Goal: Transaction & Acquisition: Purchase product/service

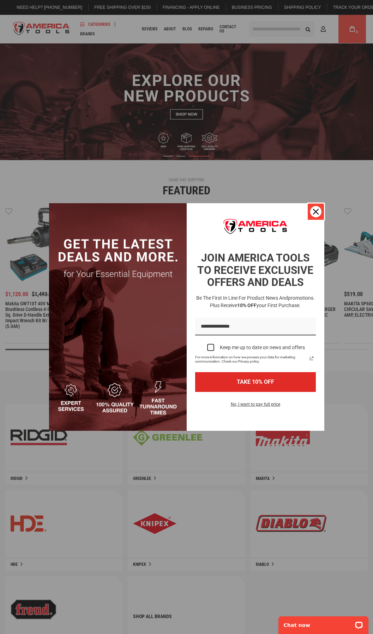
click at [316, 214] on icon "close icon" at bounding box center [316, 212] width 6 height 6
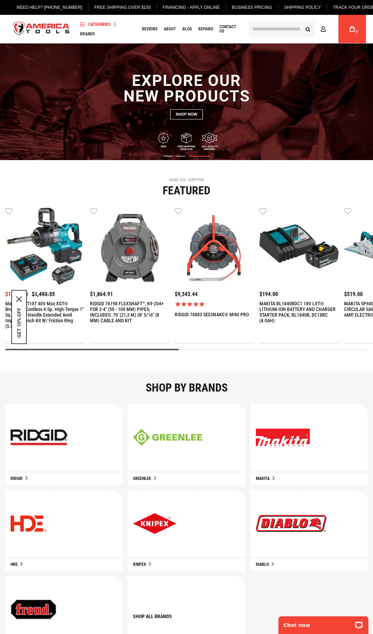
click at [279, 28] on input "text" at bounding box center [281, 29] width 65 height 16
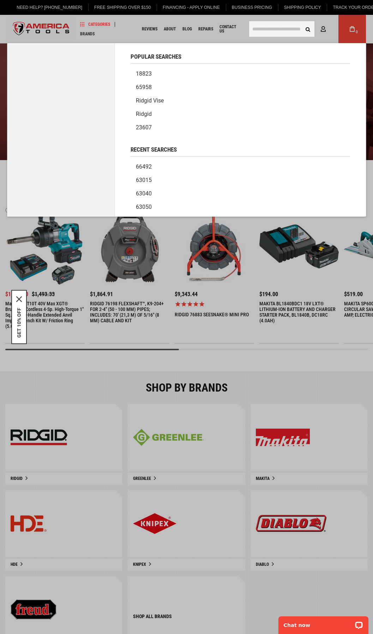
click at [142, 165] on link "66492" at bounding box center [241, 166] width 220 height 13
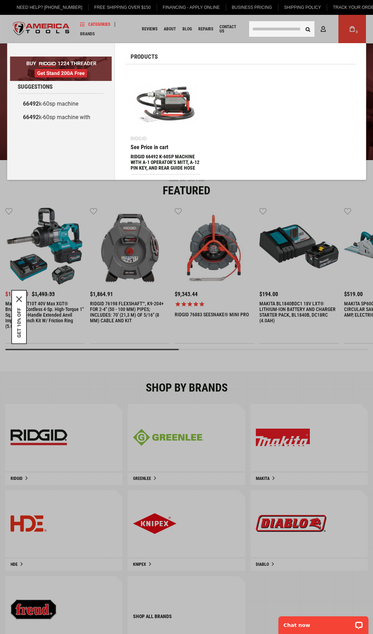
click at [178, 99] on img at bounding box center [165, 104] width 63 height 63
